Goal: Find specific page/section: Find specific page/section

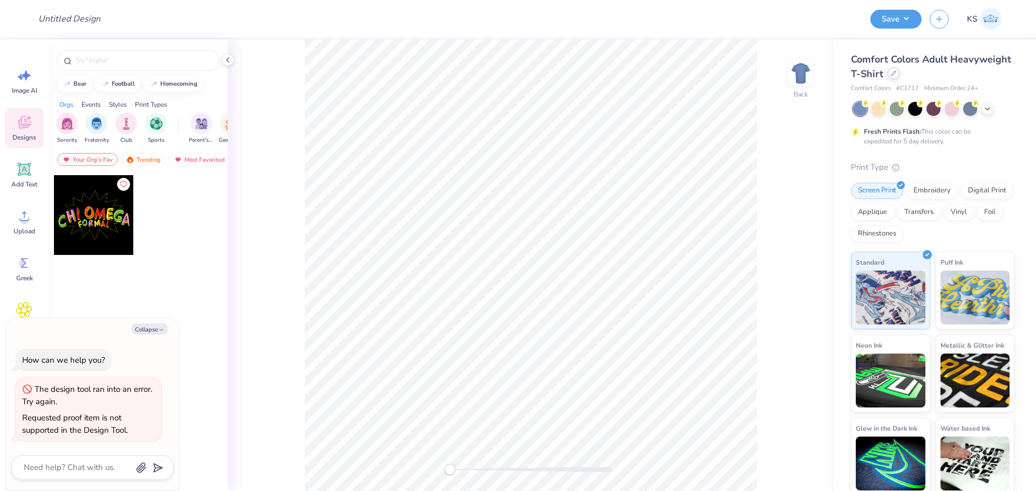
click at [896, 75] on icon at bounding box center [893, 73] width 5 height 5
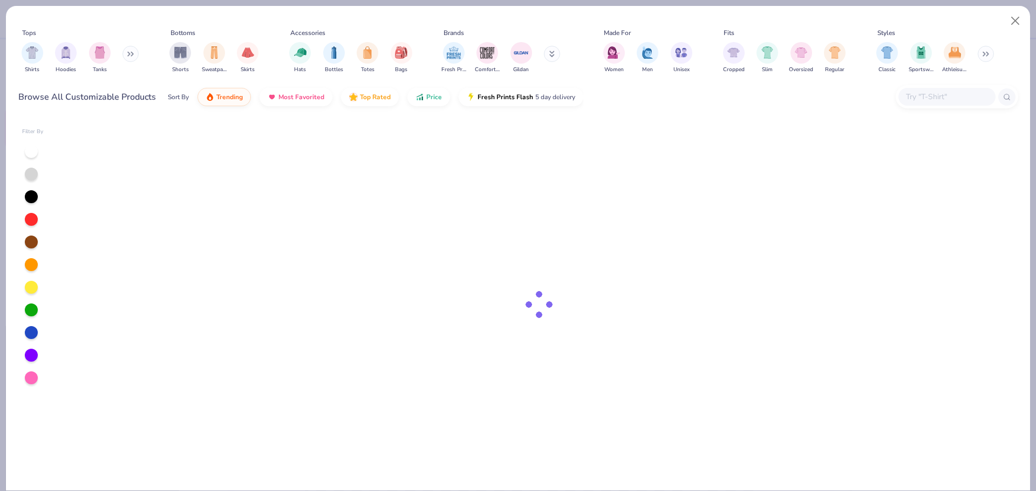
type textarea "x"
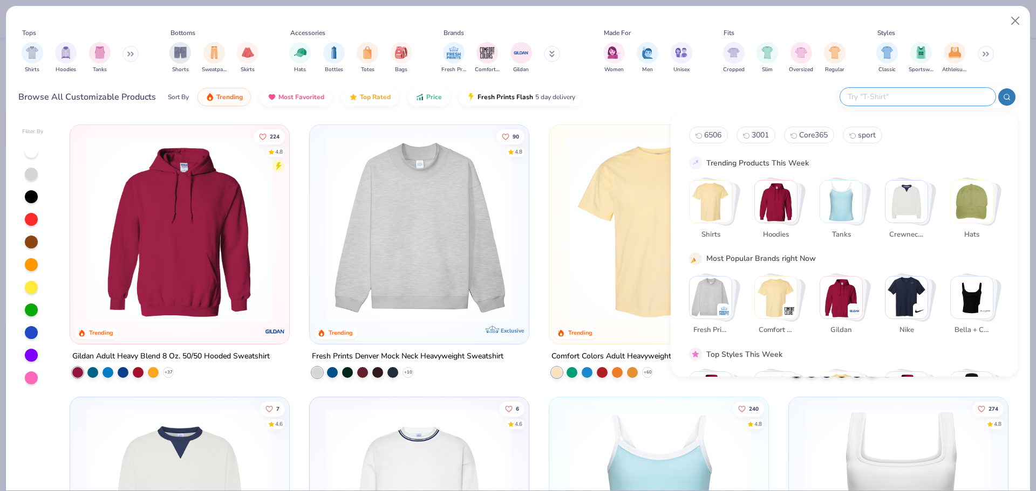
click at [928, 95] on input "text" at bounding box center [916, 97] width 141 height 12
paste input "1712"
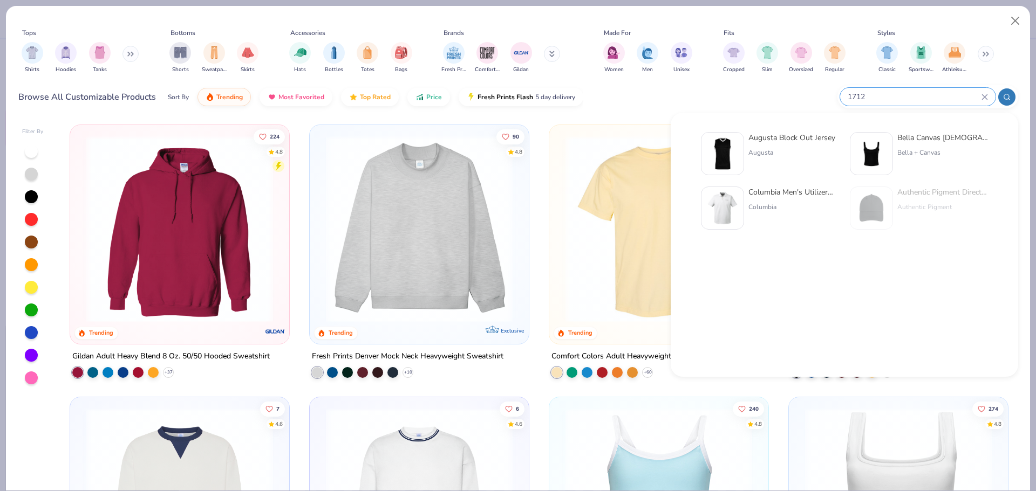
type input "1712"
click at [804, 157] on div "Augusta" at bounding box center [791, 153] width 87 height 10
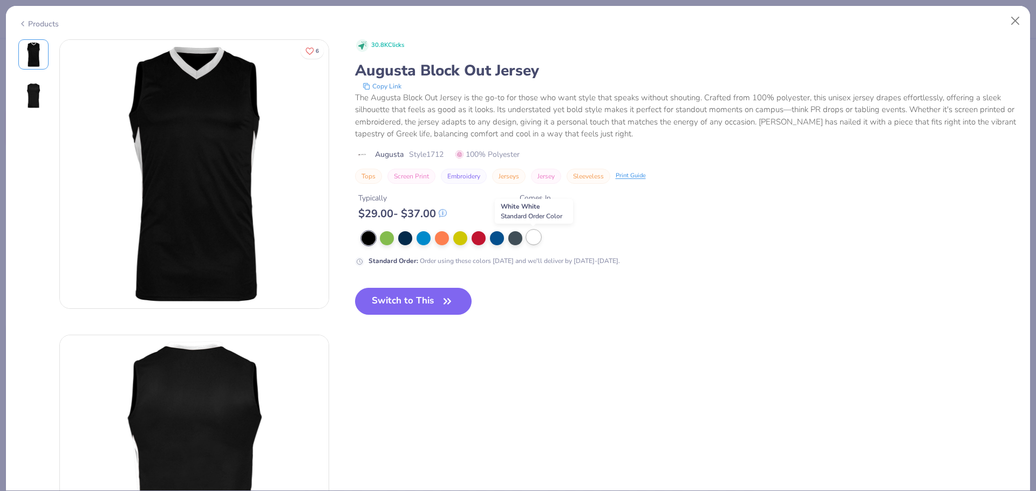
click at [539, 239] on div at bounding box center [533, 237] width 14 height 14
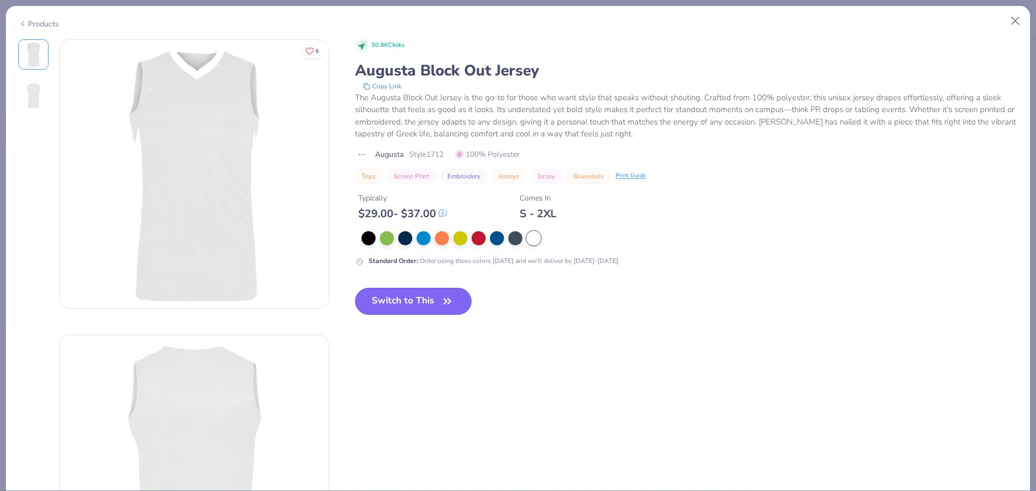
click at [444, 300] on icon "button" at bounding box center [447, 301] width 15 height 15
type textarea "x"
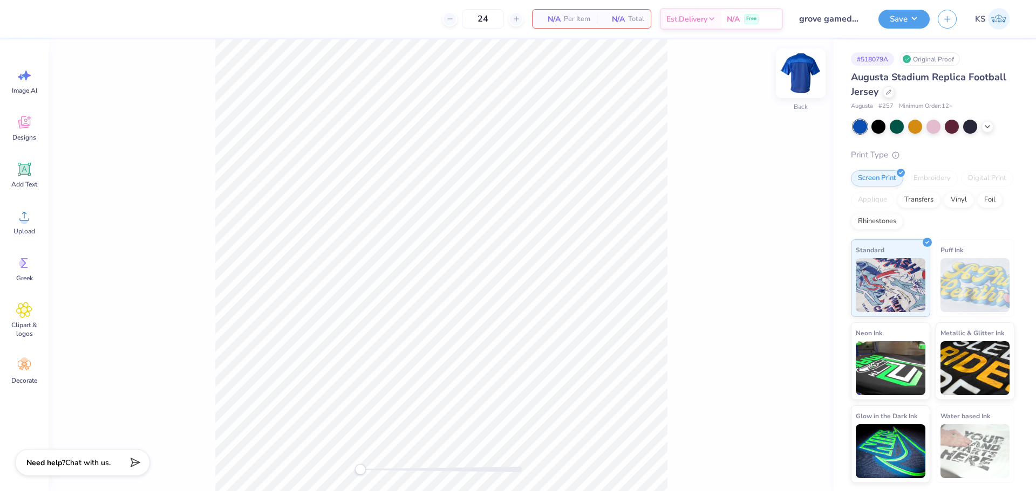
click at [807, 75] on img at bounding box center [800, 73] width 43 height 43
